Goal: Navigation & Orientation: Find specific page/section

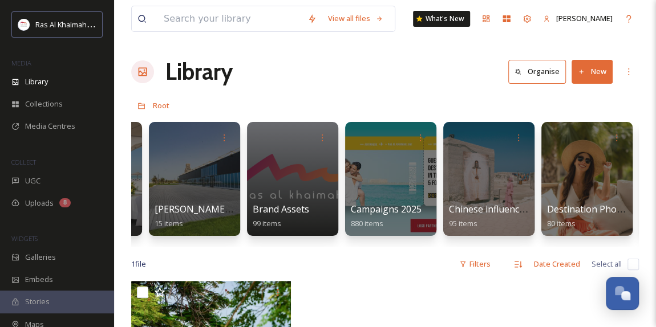
scroll to position [0, 1508]
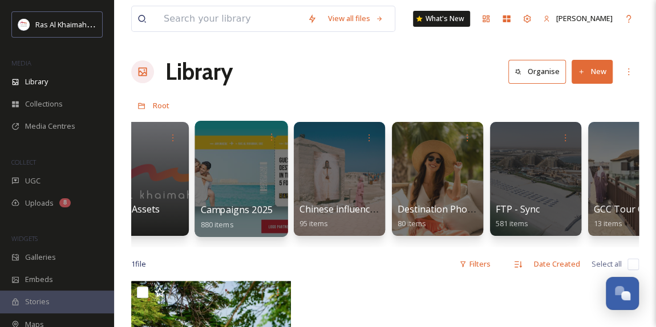
click at [251, 173] on div at bounding box center [240, 179] width 93 height 116
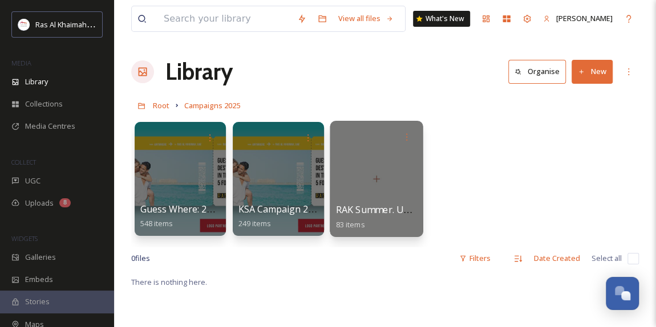
click at [380, 185] on div at bounding box center [375, 179] width 93 height 116
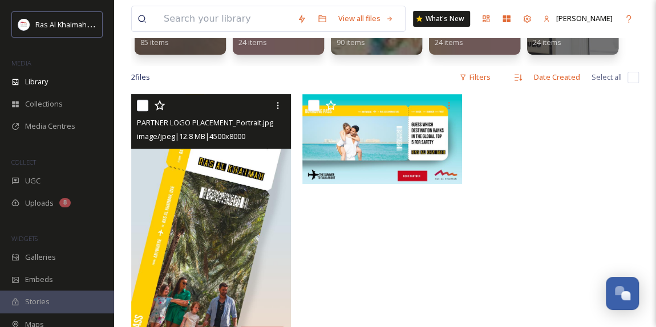
scroll to position [207, 0]
